Goal: Find specific page/section

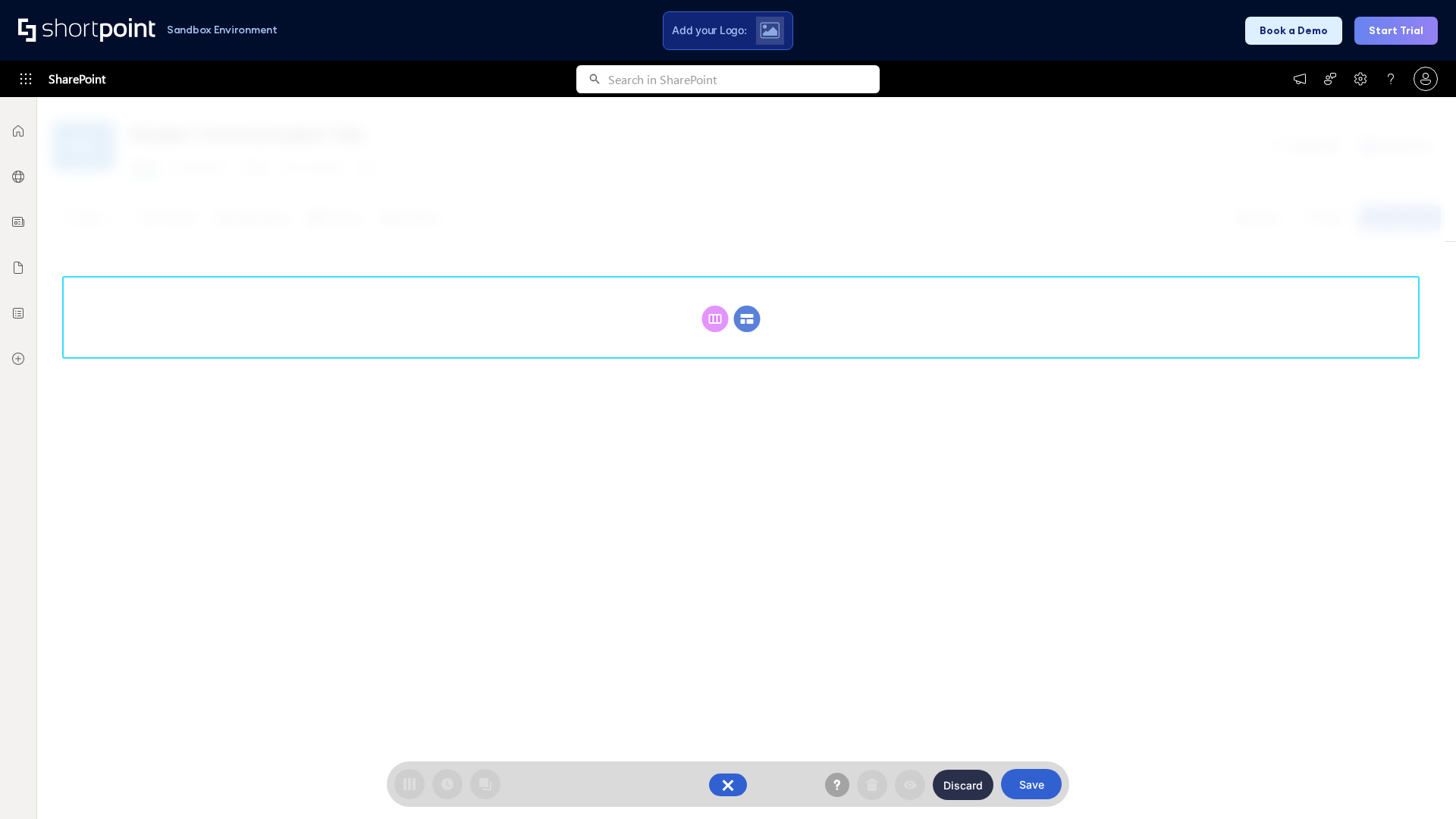
click at [747, 318] on circle at bounding box center [747, 319] width 26 height 26
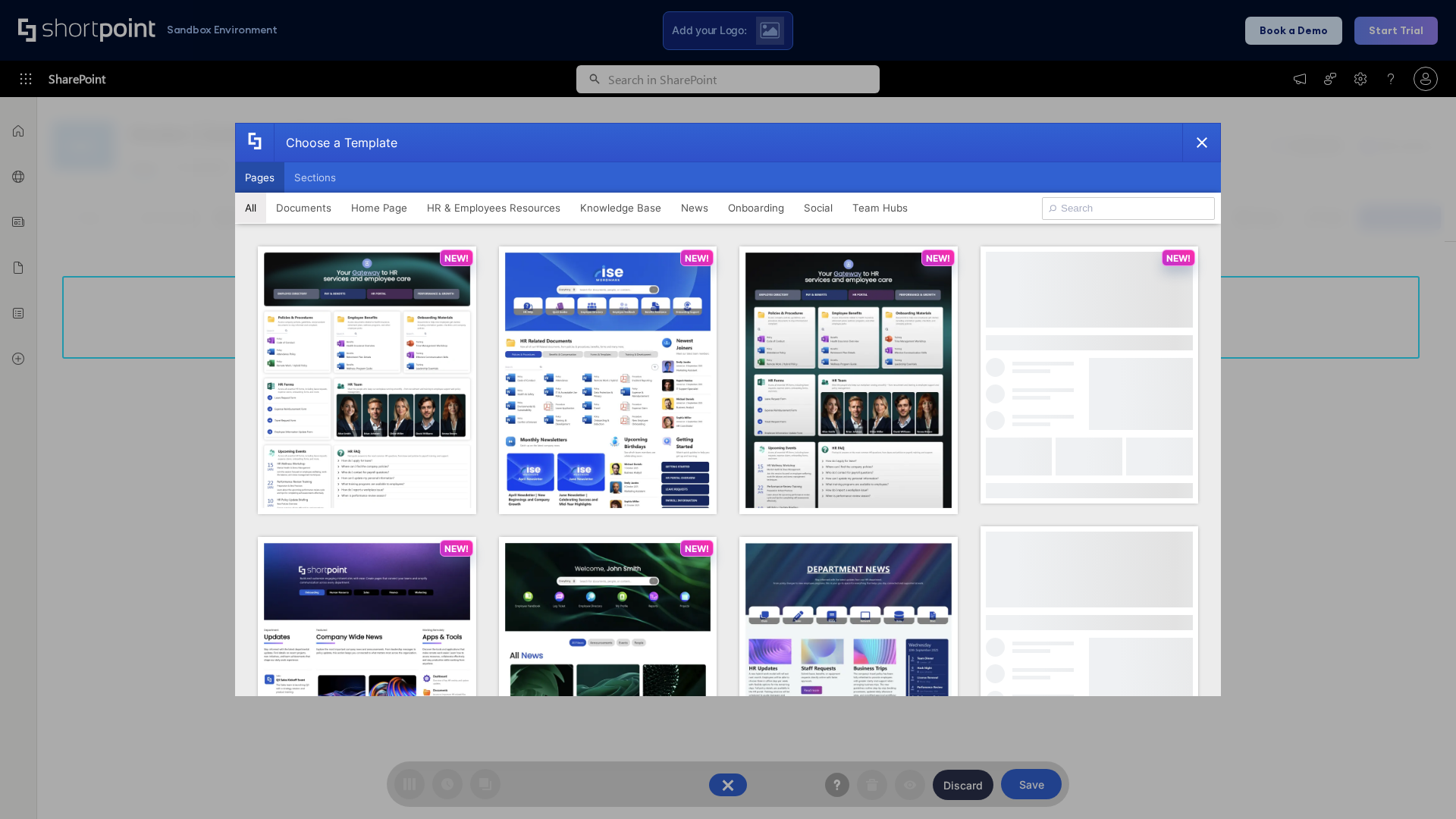
click at [259, 177] on button "Pages" at bounding box center [260, 177] width 50 height 30
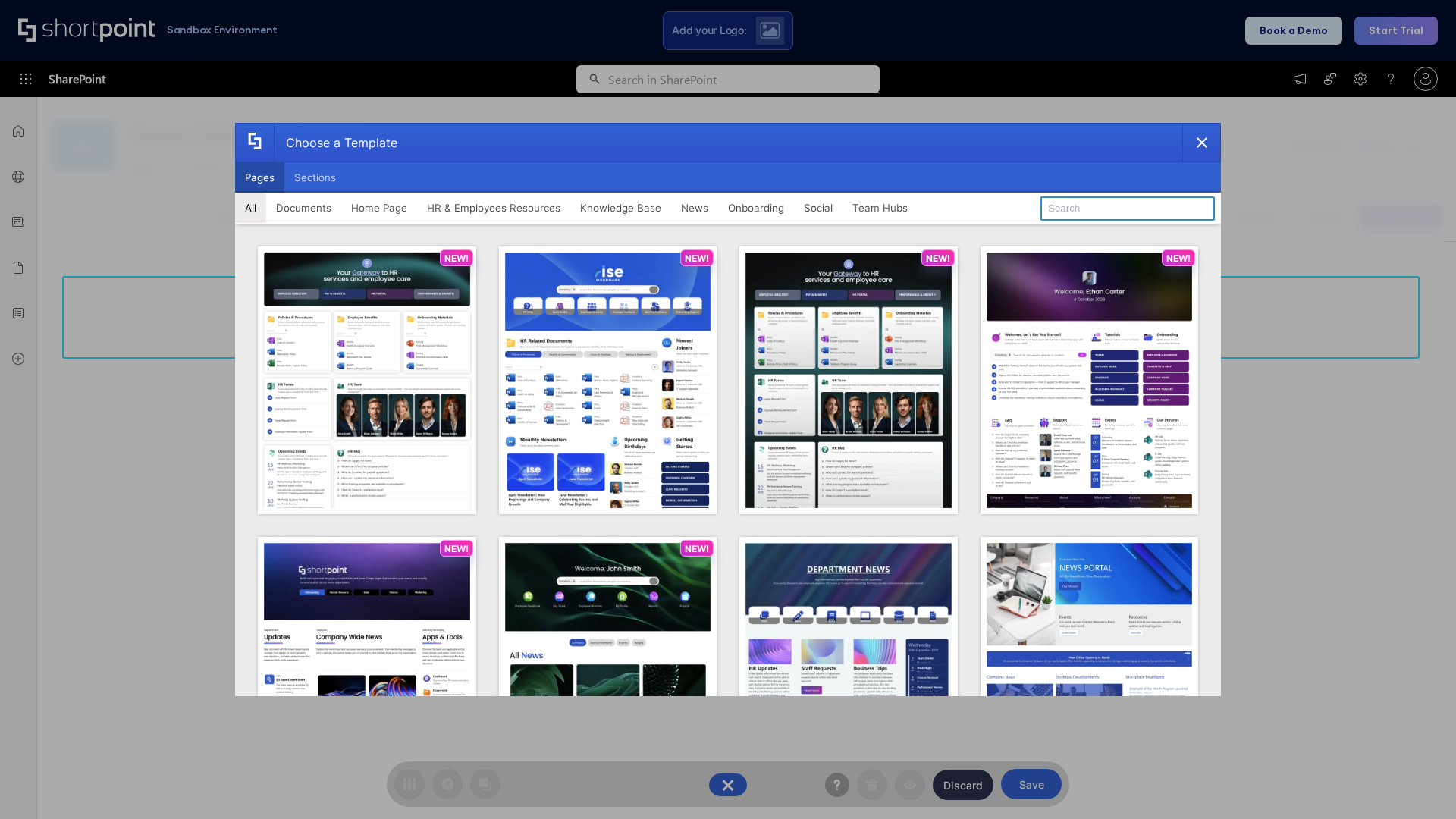
type input "HR 10"
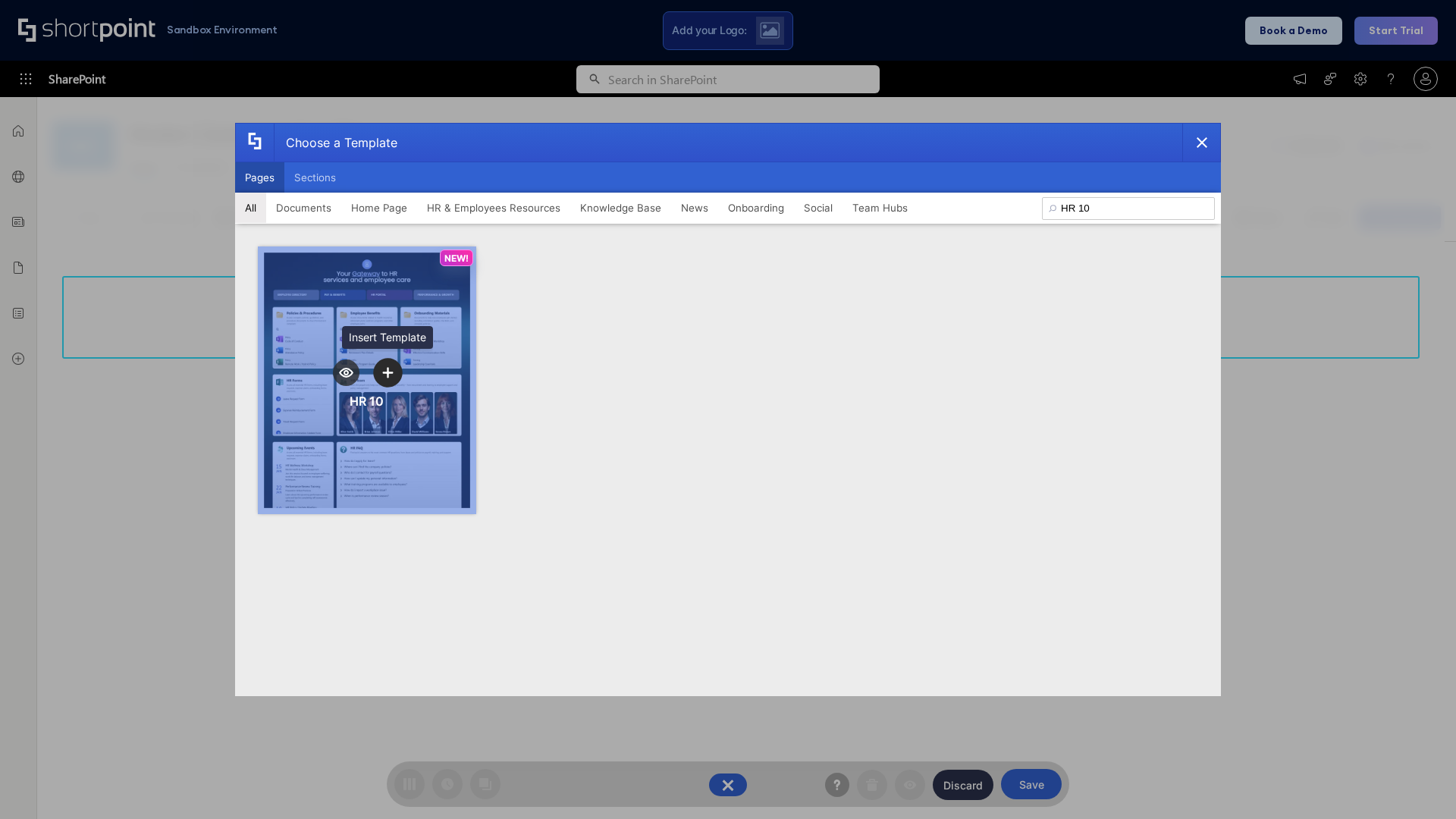
click at [387, 372] on icon "template selector" at bounding box center [387, 372] width 10 height 10
